Goal: Transaction & Acquisition: Book appointment/travel/reservation

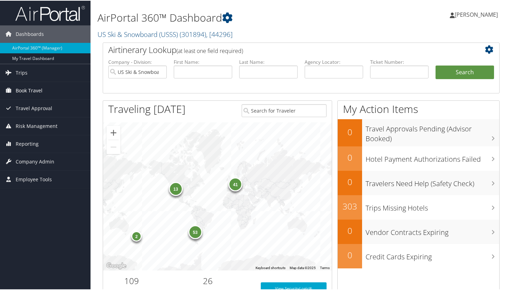
click at [37, 88] on span "Book Travel" at bounding box center [29, 89] width 27 height 17
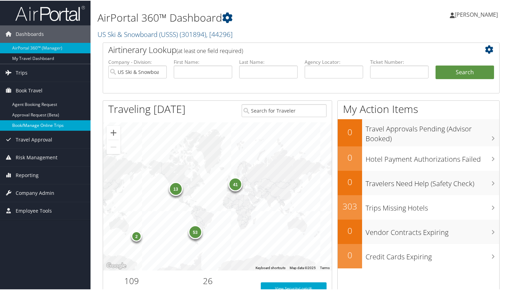
click at [33, 125] on link "Book/Manage Online Trips" at bounding box center [45, 124] width 91 height 10
